Goal: Task Accomplishment & Management: Manage account settings

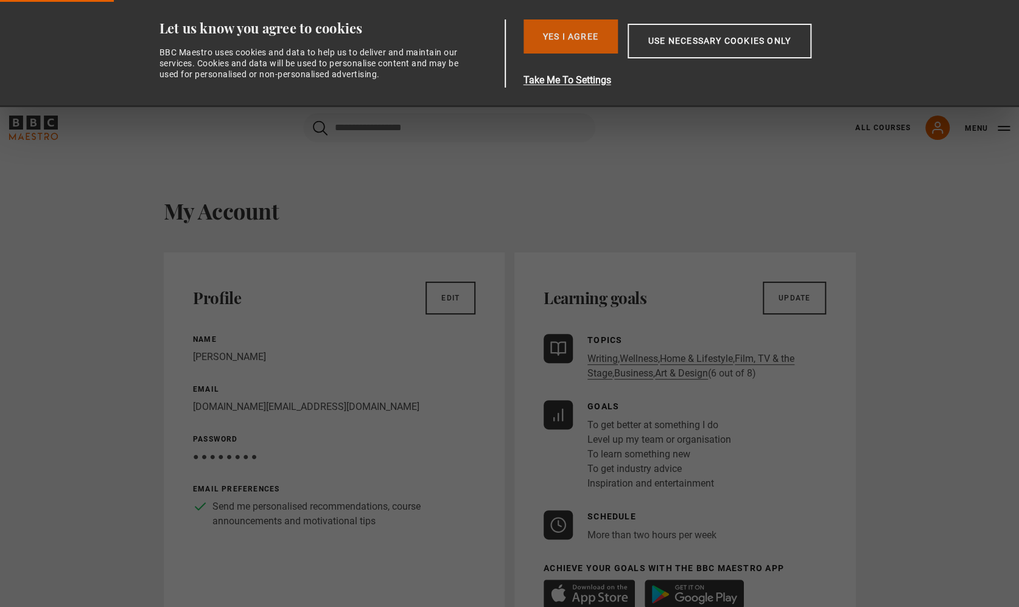
click at [583, 38] on button "Yes I Agree" at bounding box center [570, 36] width 94 height 34
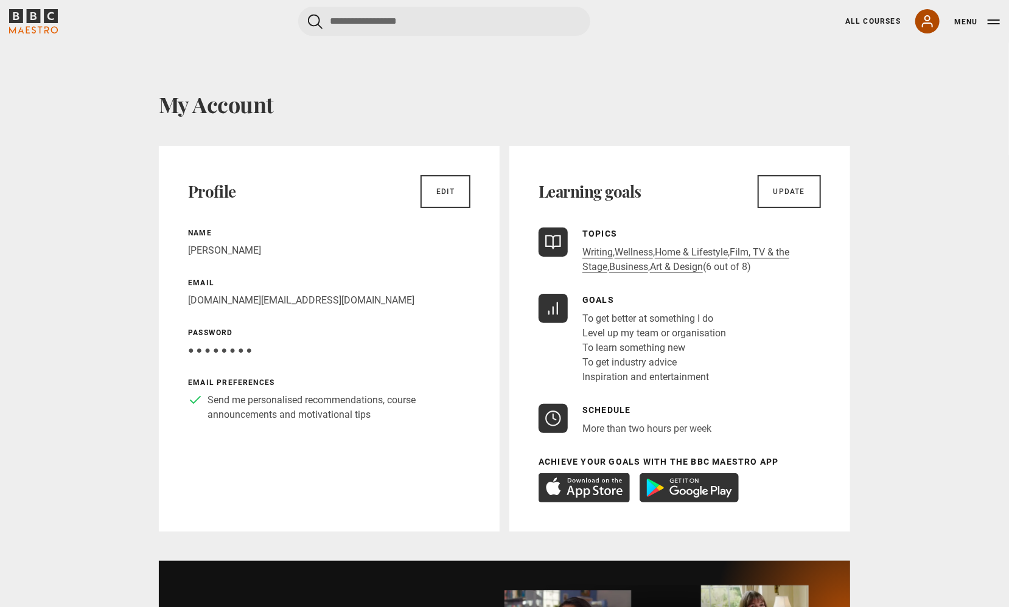
click at [926, 18] on icon at bounding box center [928, 21] width 10 height 11
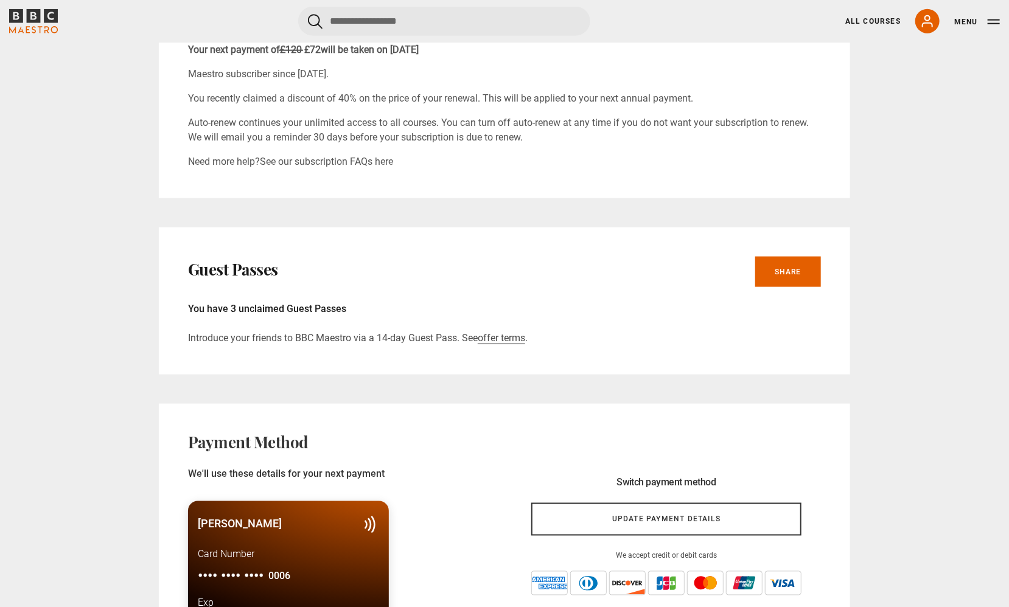
scroll to position [754, 0]
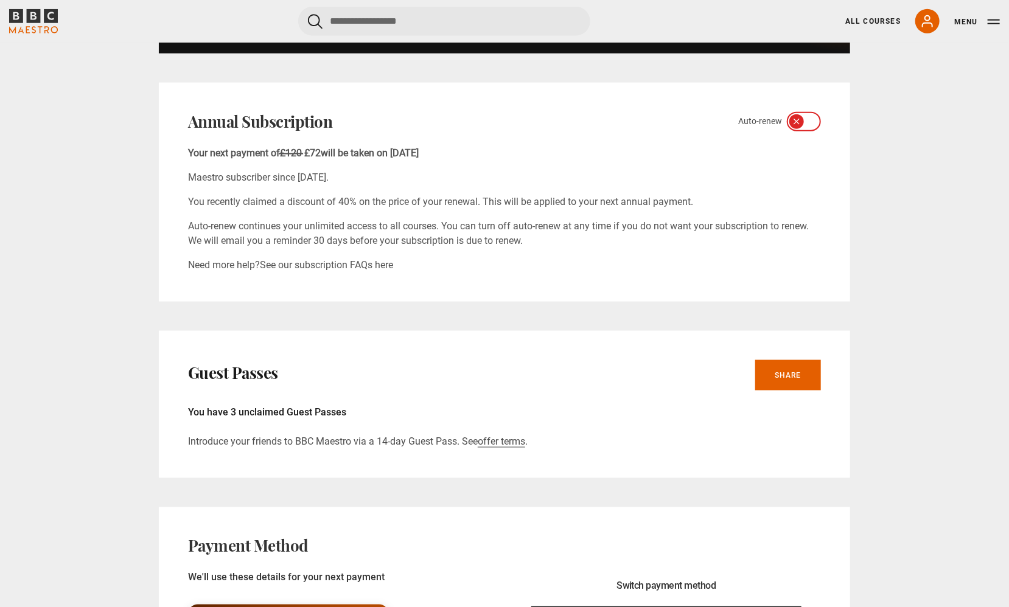
click at [805, 121] on div at bounding box center [804, 121] width 34 height 19
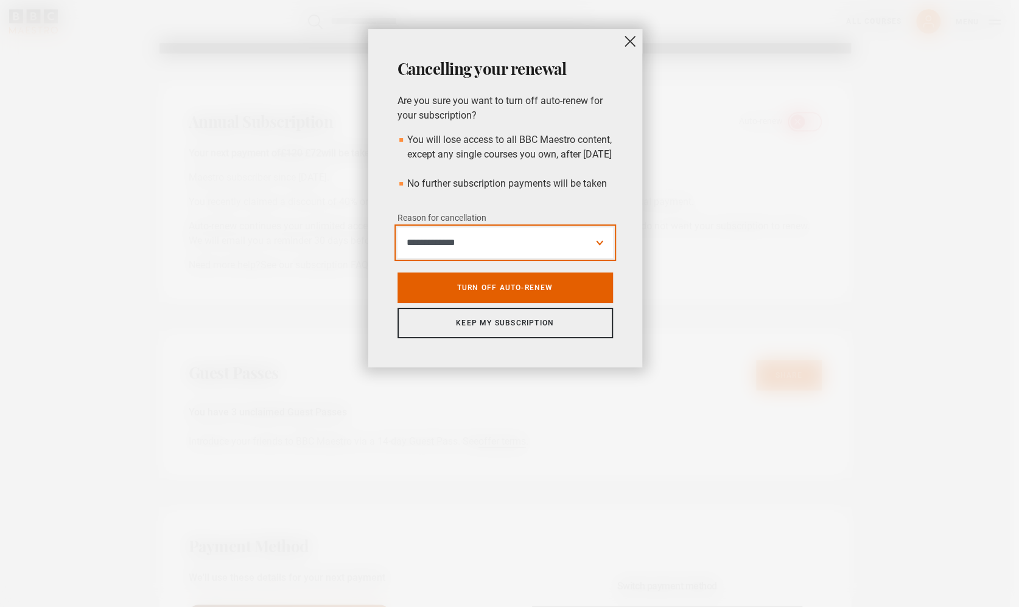
click at [552, 258] on select "**********" at bounding box center [504, 243] width 215 height 30
select select "**********"
click at [397, 242] on select "**********" at bounding box center [504, 243] width 215 height 30
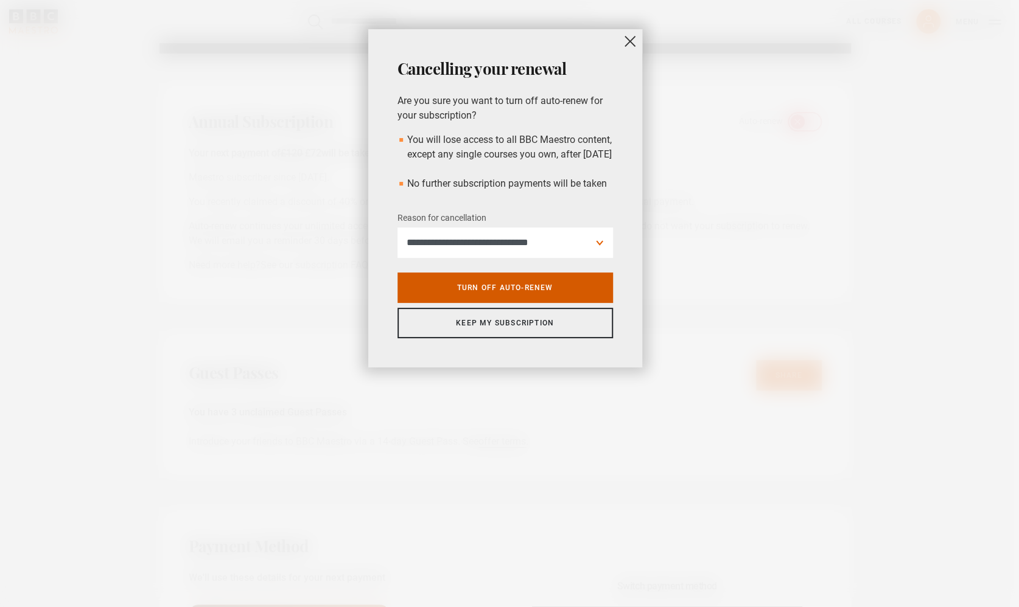
click at [548, 303] on link "Turn off auto-renew" at bounding box center [504, 288] width 215 height 30
click at [629, 46] on button "close" at bounding box center [630, 41] width 24 height 24
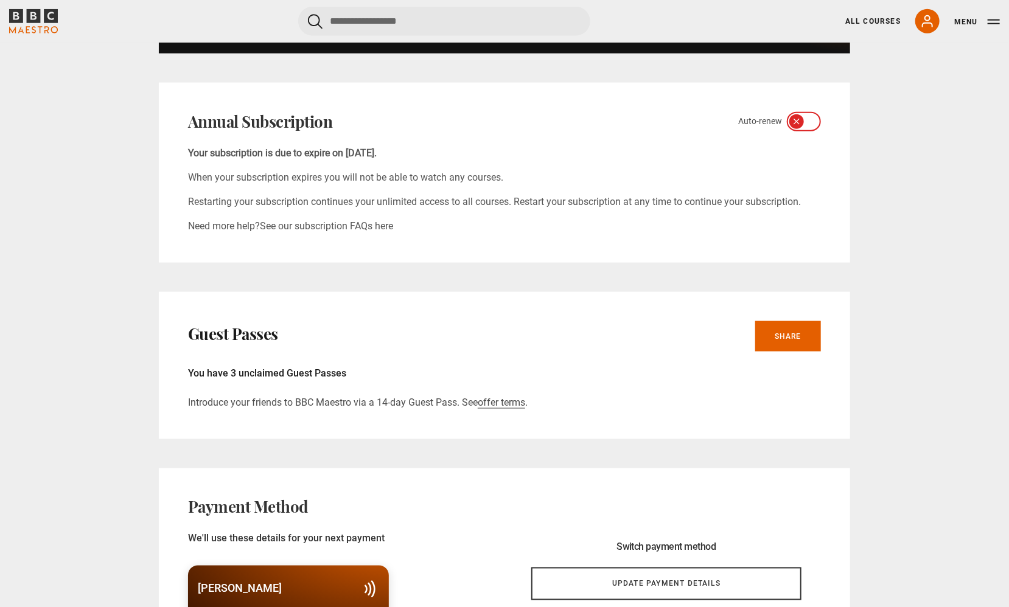
click at [633, 321] on div "Guest Passes Share" at bounding box center [504, 336] width 633 height 30
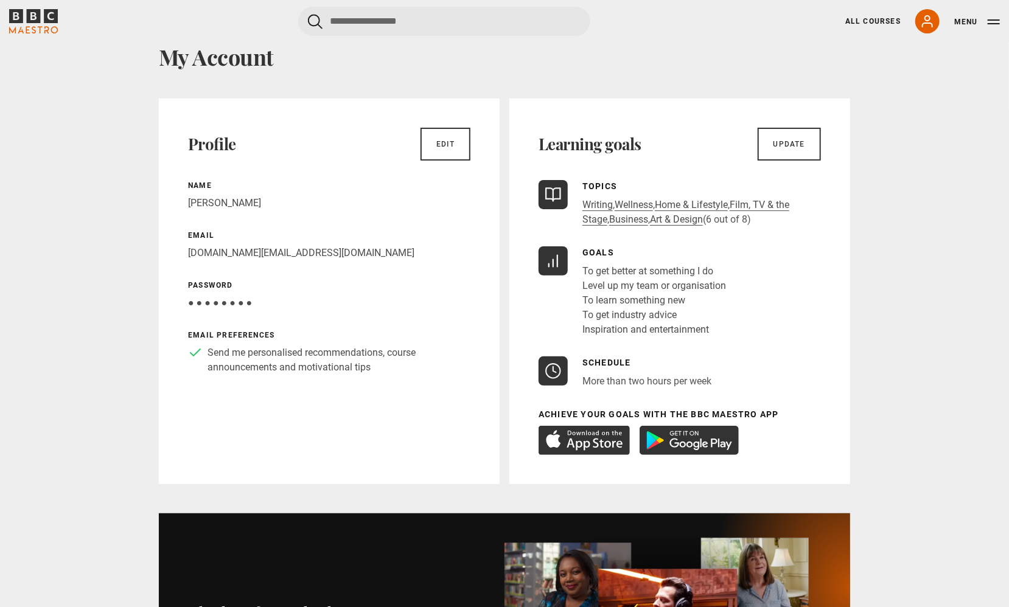
scroll to position [0, 0]
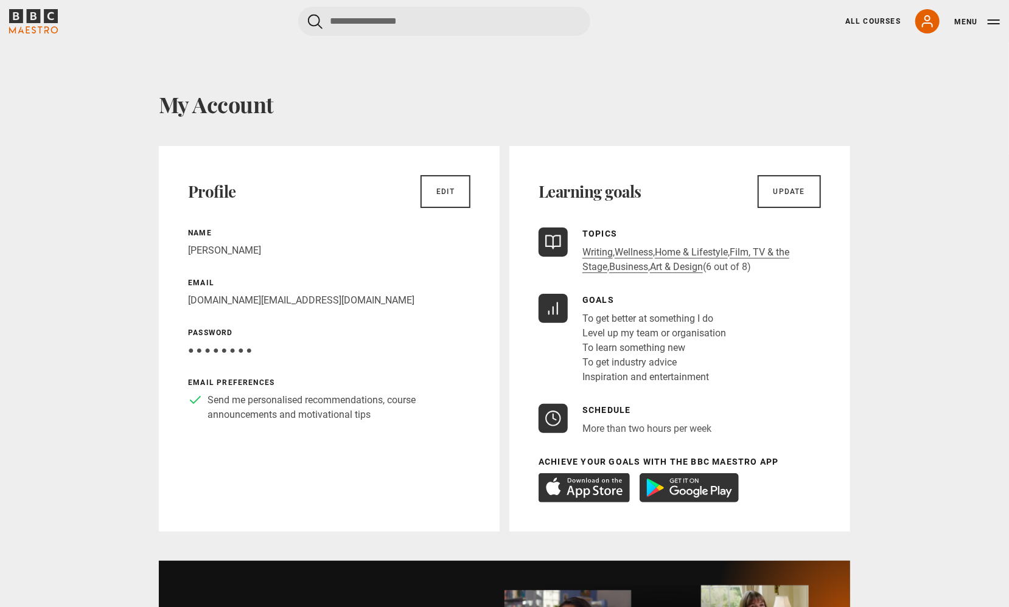
click at [51, 14] on icon "BBC Maestro" at bounding box center [51, 16] width 14 height 14
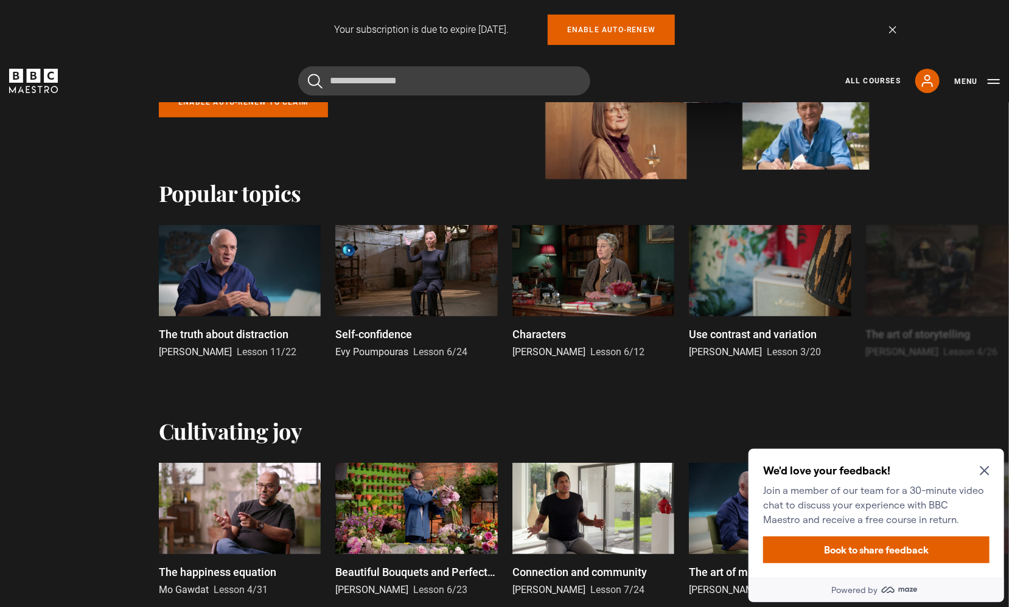
scroll to position [214, 0]
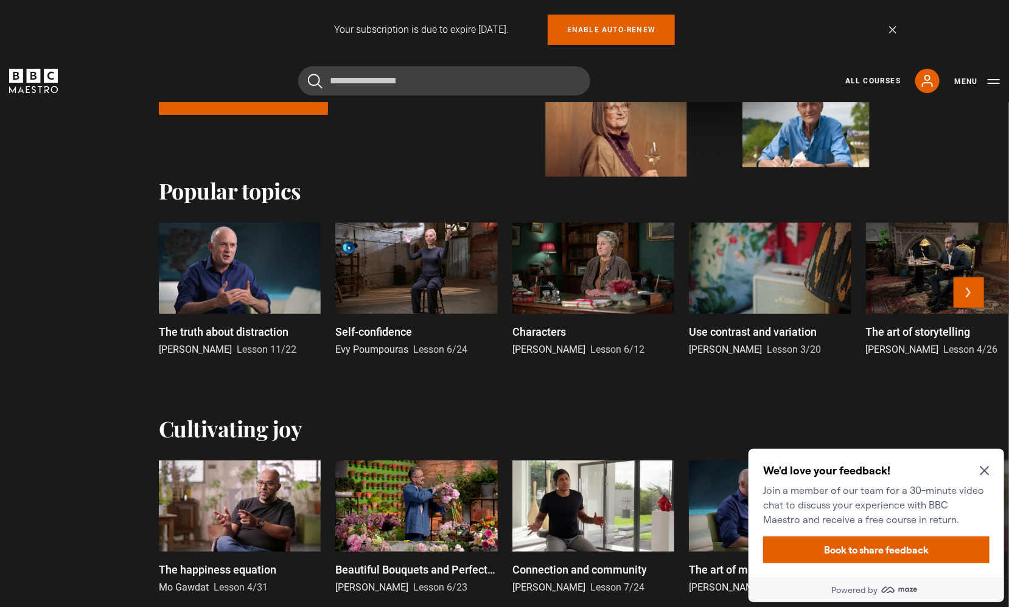
click at [273, 308] on div at bounding box center [240, 268] width 162 height 91
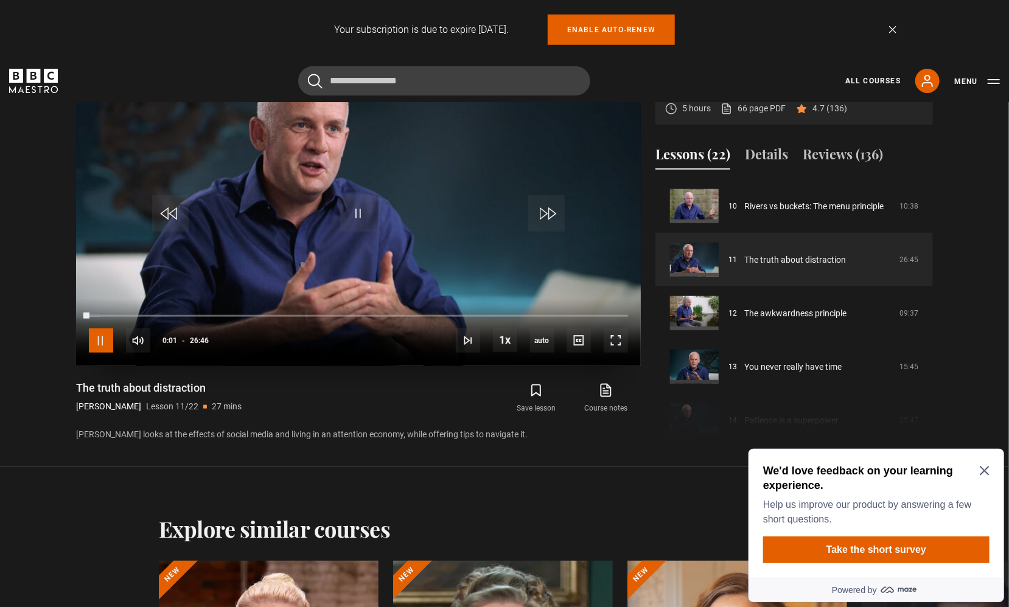
click at [112, 342] on span "Video Player" at bounding box center [101, 341] width 24 height 24
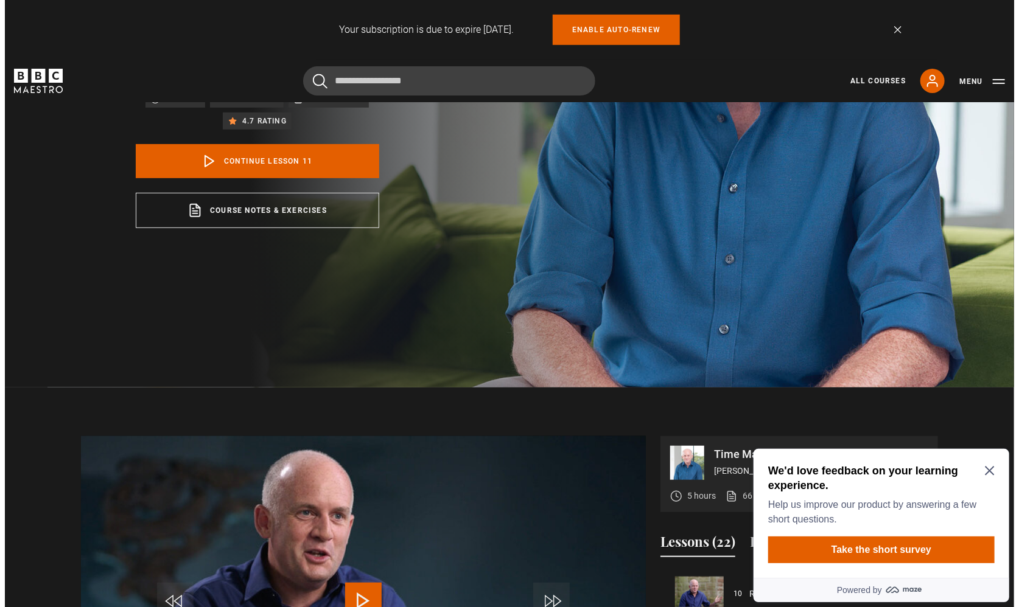
scroll to position [230, 0]
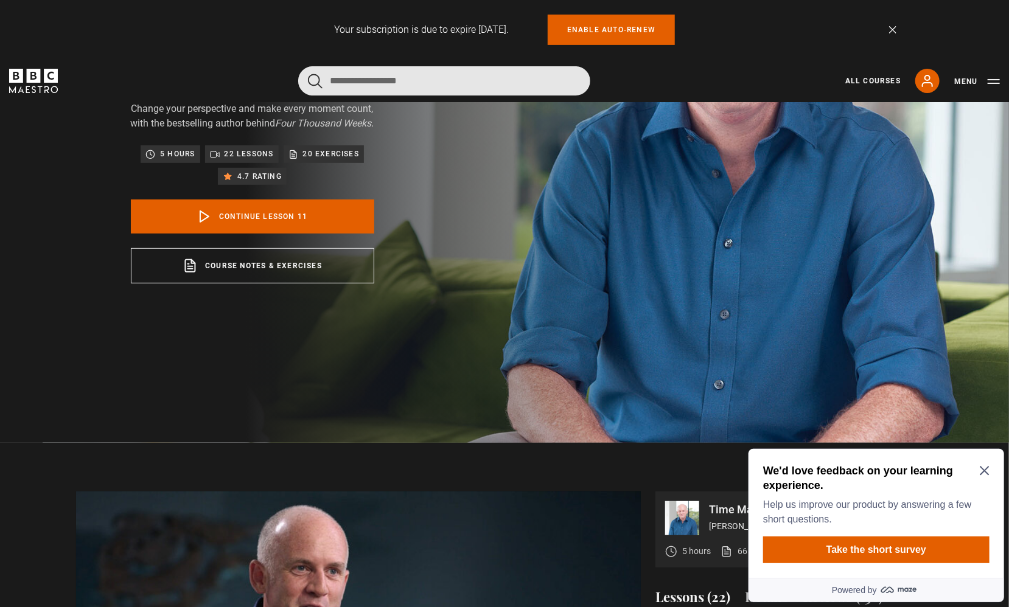
click at [376, 84] on input "Search" at bounding box center [444, 80] width 292 height 29
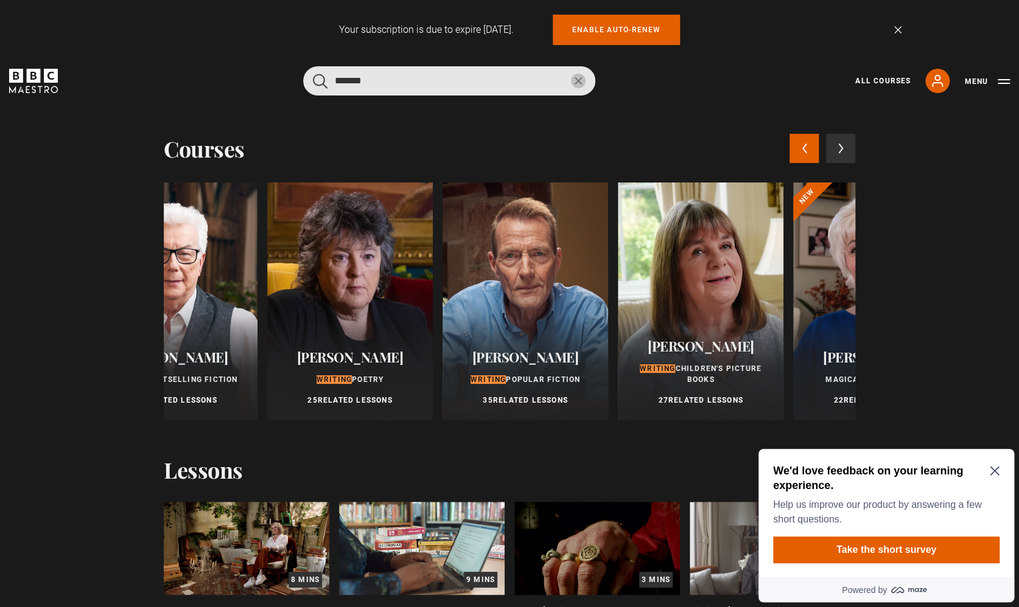
scroll to position [0, 951]
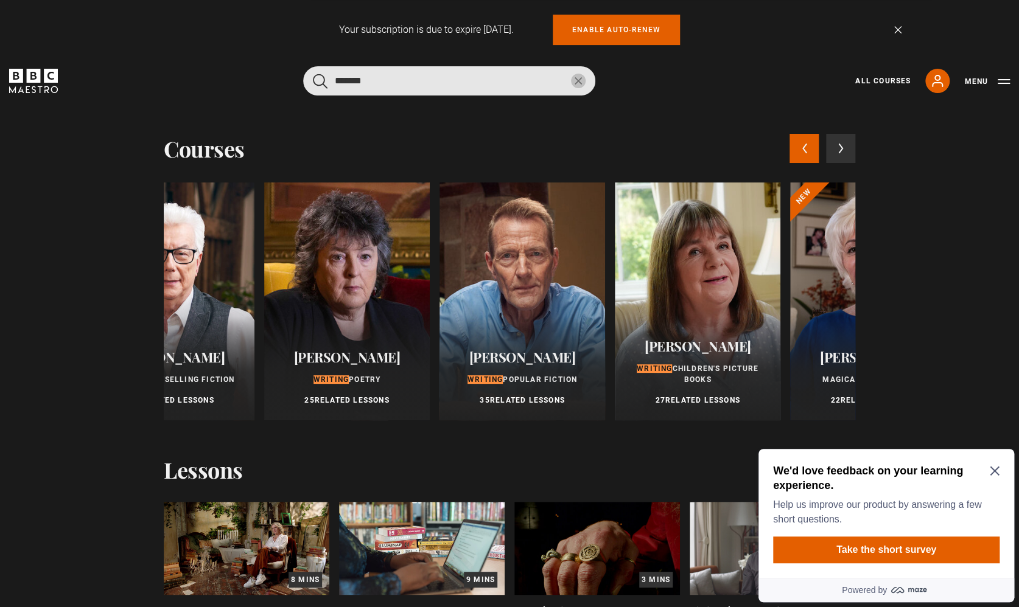
type input "*******"
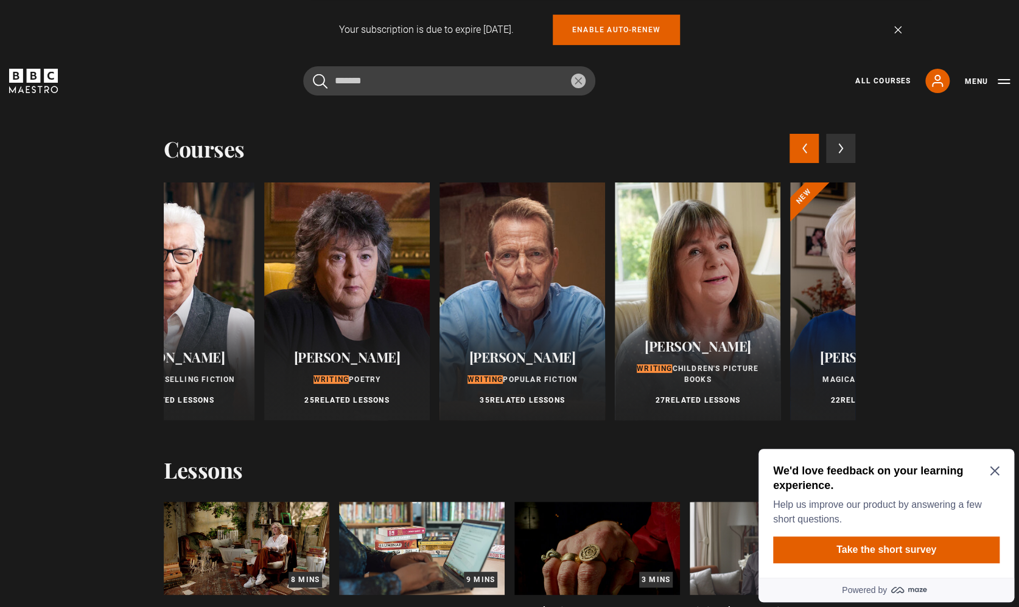
click at [522, 362] on span "[PERSON_NAME]" at bounding box center [522, 357] width 107 height 18
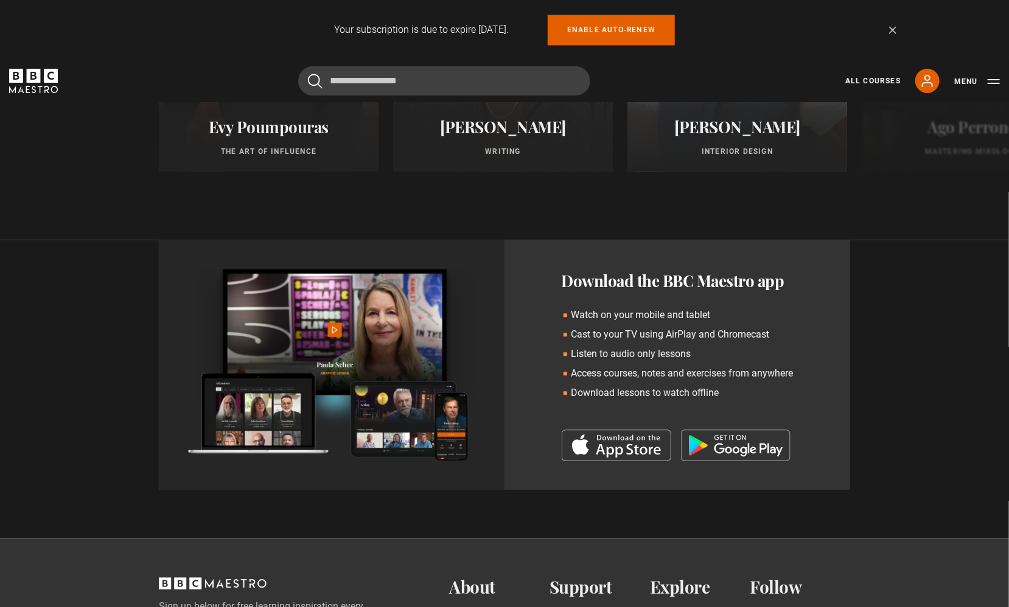
scroll to position [1656, 0]
